Goal: Task Accomplishment & Management: Complete application form

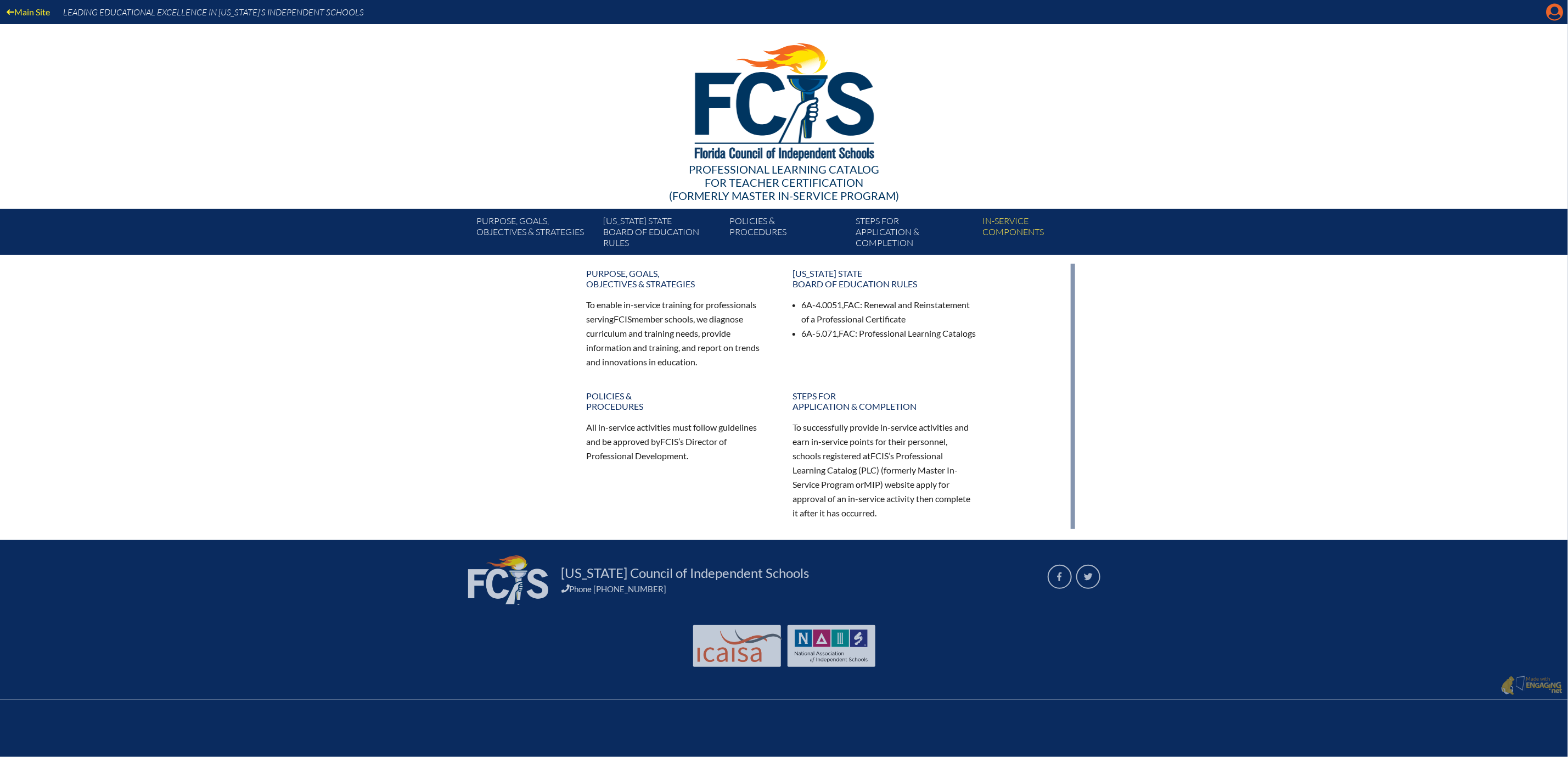
click at [1551, 12] on icon "Manage account" at bounding box center [1555, 12] width 17 height 17
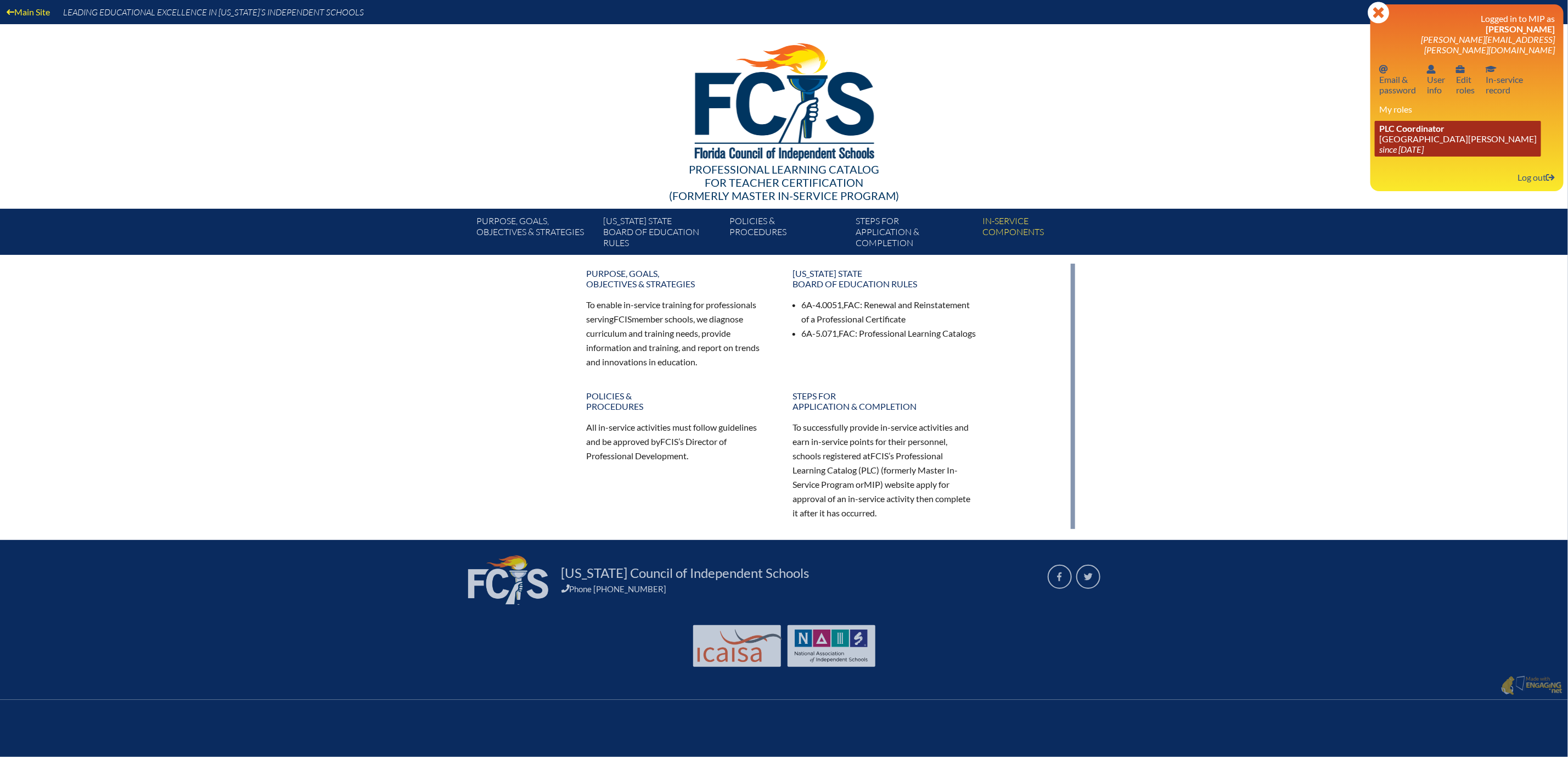
click at [1388, 156] on link "PLC Coordinator [GEOGRAPHIC_DATA][PERSON_NAME] since [DATE]" at bounding box center [1458, 138] width 166 height 35
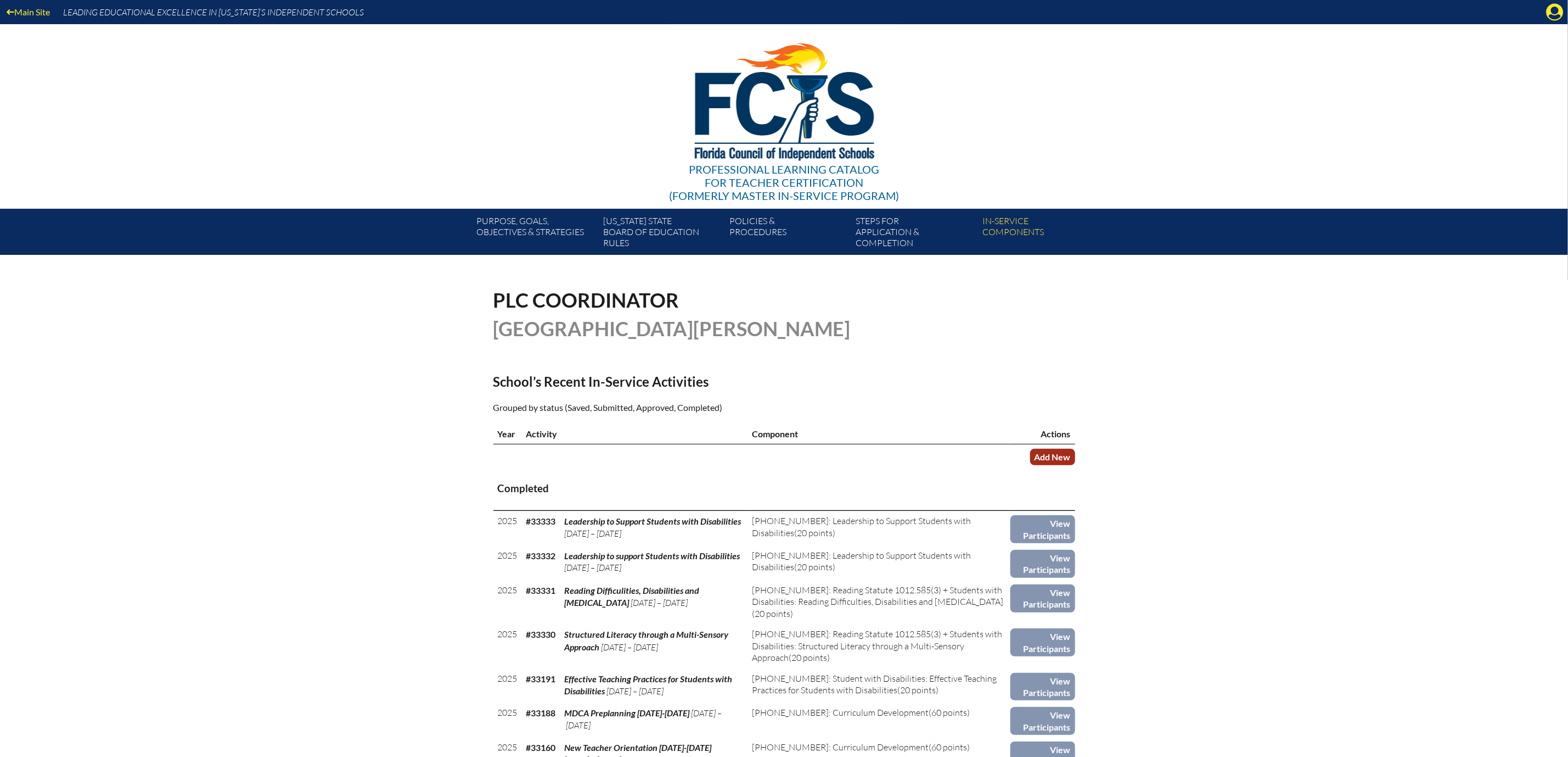
click at [1075, 465] on link "Add New" at bounding box center [1053, 457] width 45 height 16
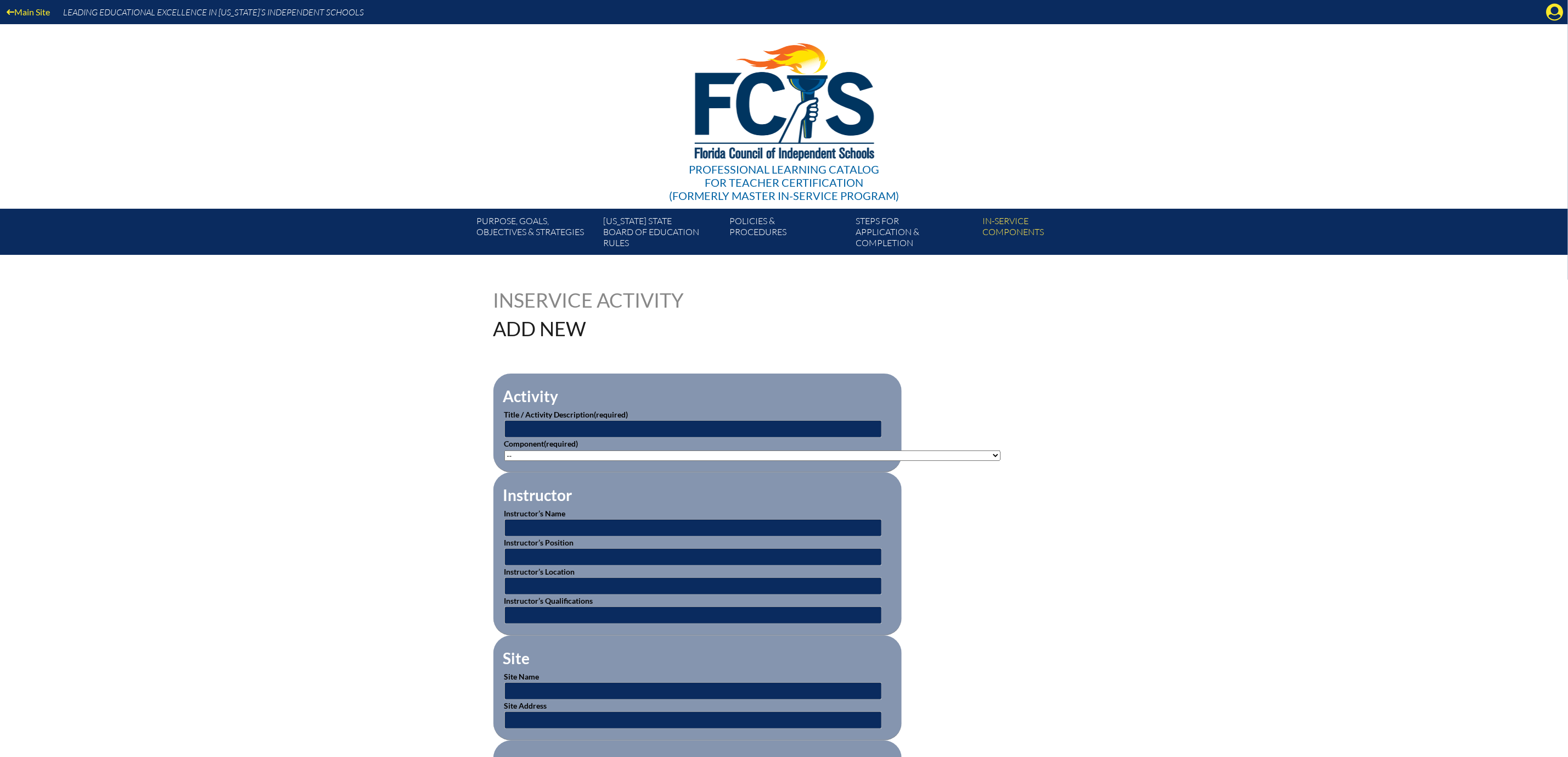
click at [1001, 461] on select"]"] "-- 1-000-001: Appropriate Art Activities 1-000-002: Concept and Art Process for…" at bounding box center [752, 456] width 496 height 10
select select"]"] "20422"
click at [504, 461] on select"]"] "-- 1-000-001: Appropriate Art Activities 1-000-002: Concept and Art Process for…" at bounding box center [752, 456] width 496 height 10
